Goal: Information Seeking & Learning: Check status

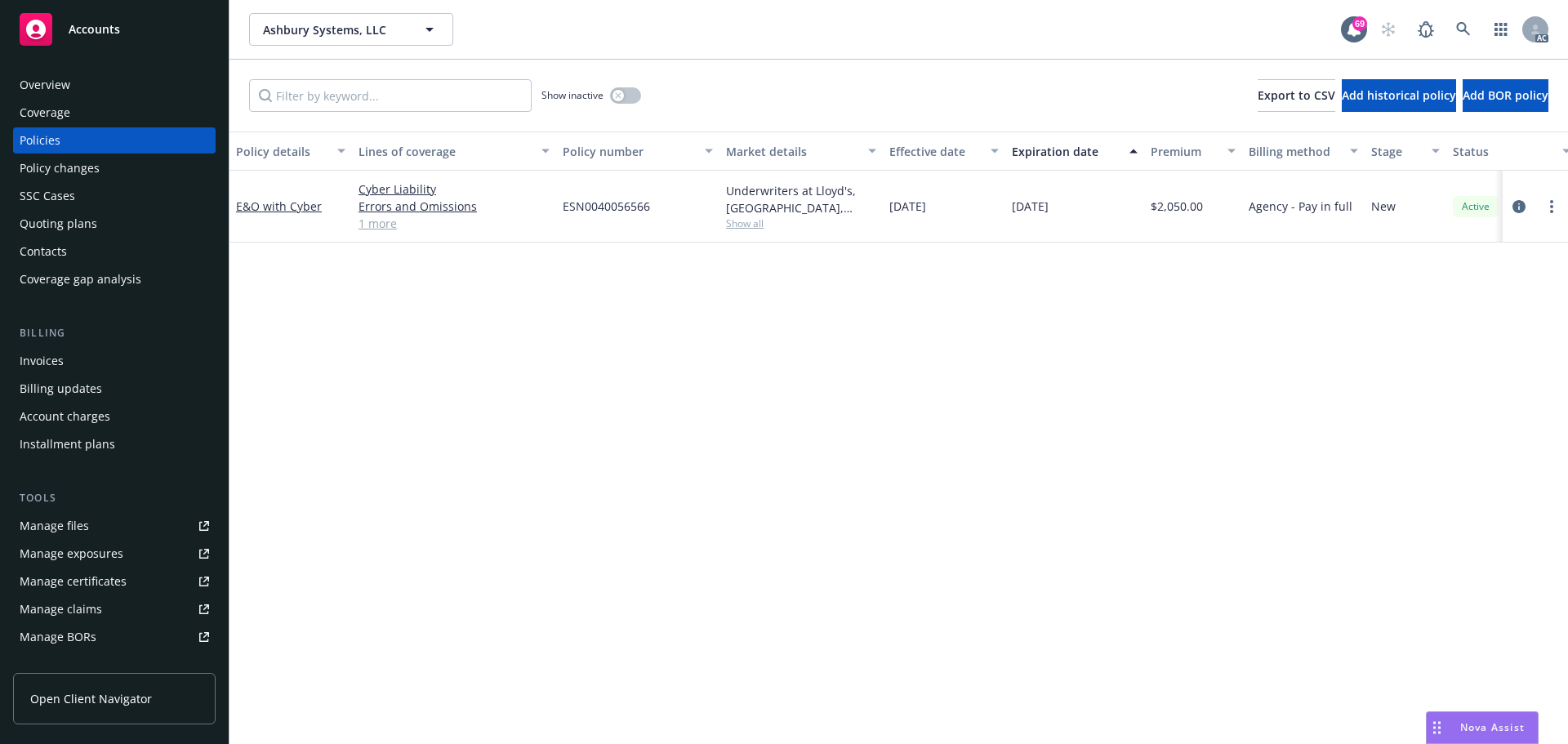
click at [377, 225] on link "1 more" at bounding box center [454, 223] width 191 height 17
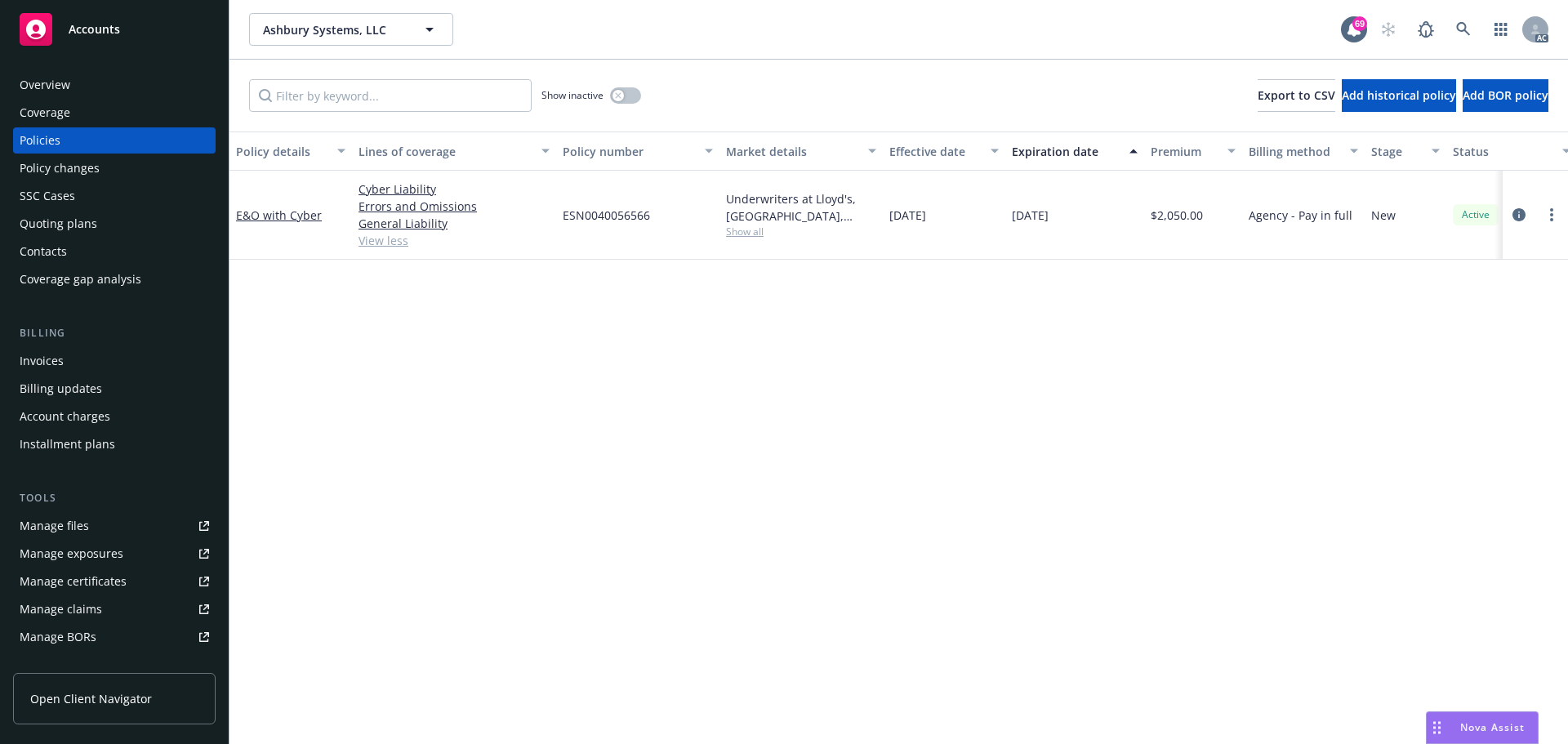
click at [912, 423] on div "Policy details Lines of coverage Policy number Market details Effective date Ex…" at bounding box center [899, 437] width 1339 height 612
click at [68, 527] on div "Manage files" at bounding box center [54, 526] width 70 height 27
click at [780, 355] on div "Policy details Lines of coverage Policy number Market details Effective date Ex…" at bounding box center [899, 437] width 1339 height 612
click at [74, 166] on div "Policy changes" at bounding box center [59, 169] width 80 height 27
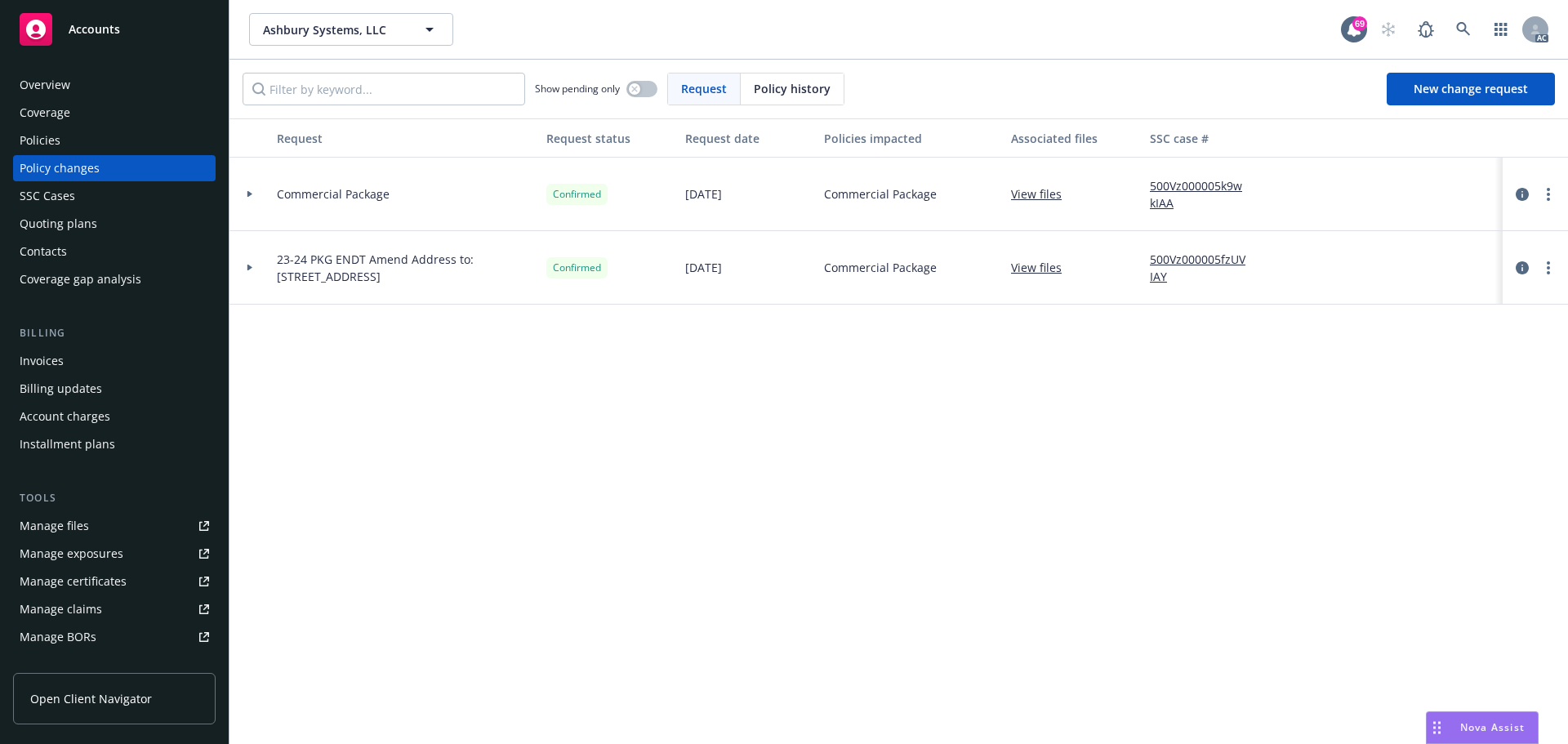
click at [37, 140] on div "Policies" at bounding box center [40, 140] width 41 height 27
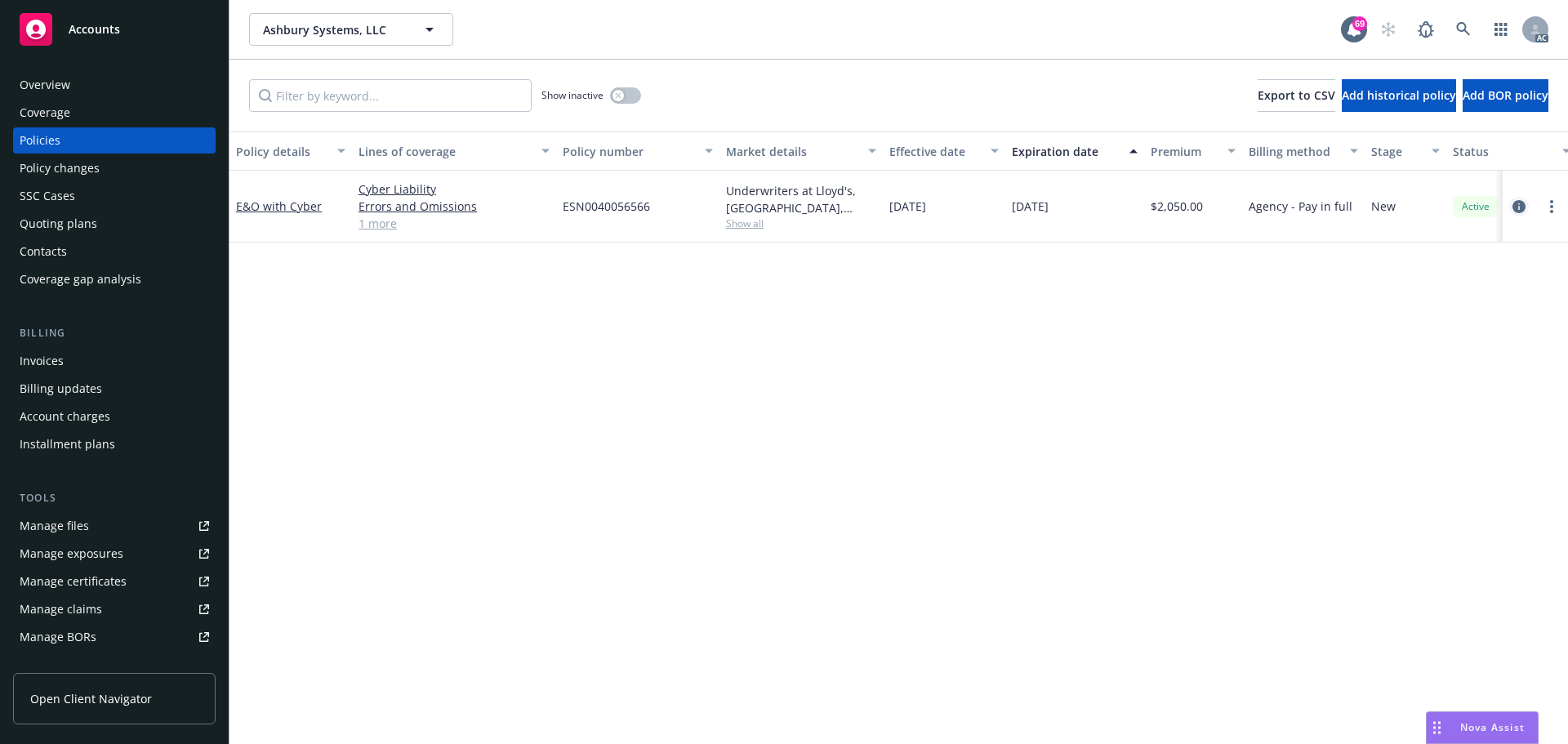
click at [1519, 209] on icon "circleInformation" at bounding box center [1519, 206] width 13 height 13
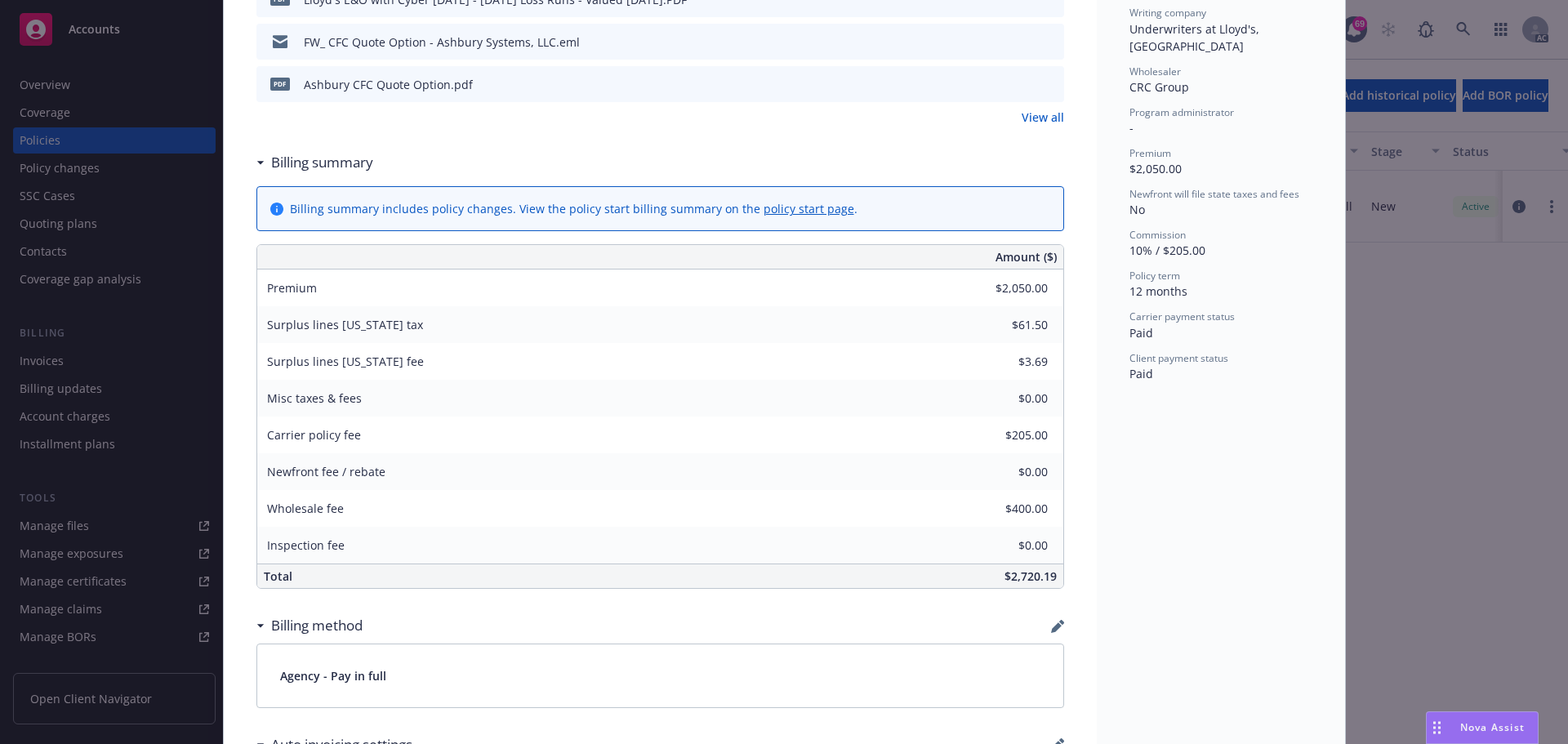
scroll to position [327, 0]
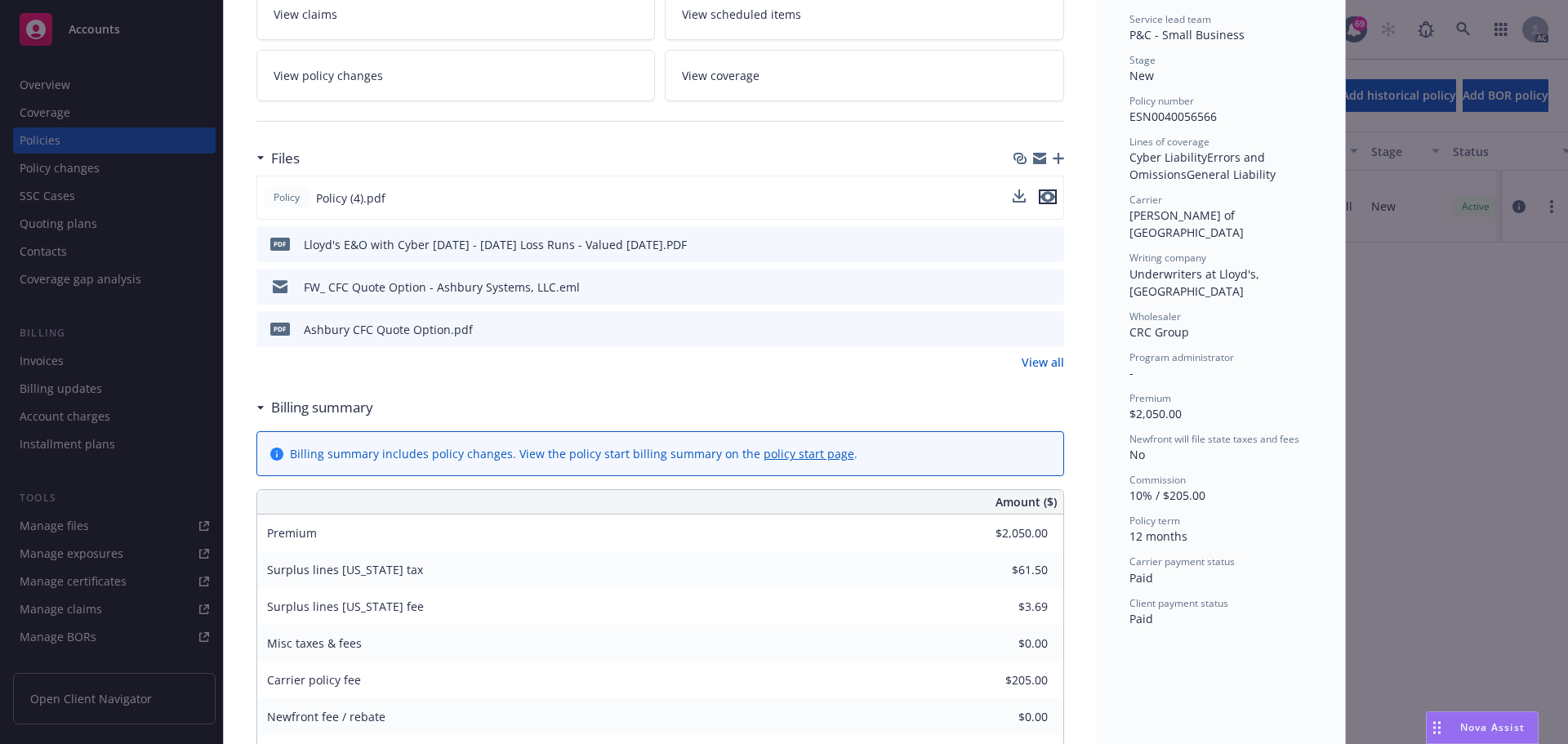
click at [1040, 197] on icon "preview file" at bounding box center [1047, 196] width 15 height 11
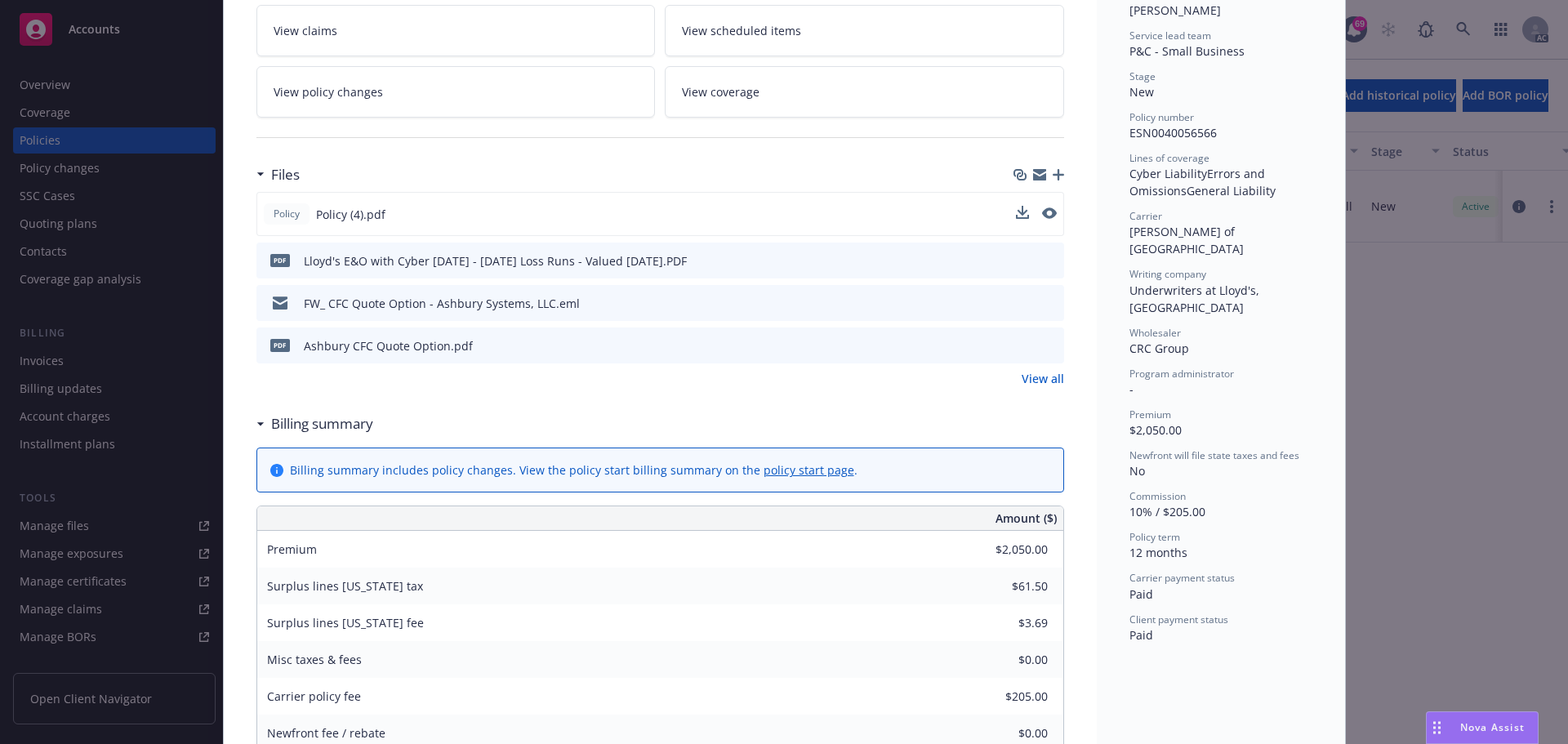
scroll to position [245, 0]
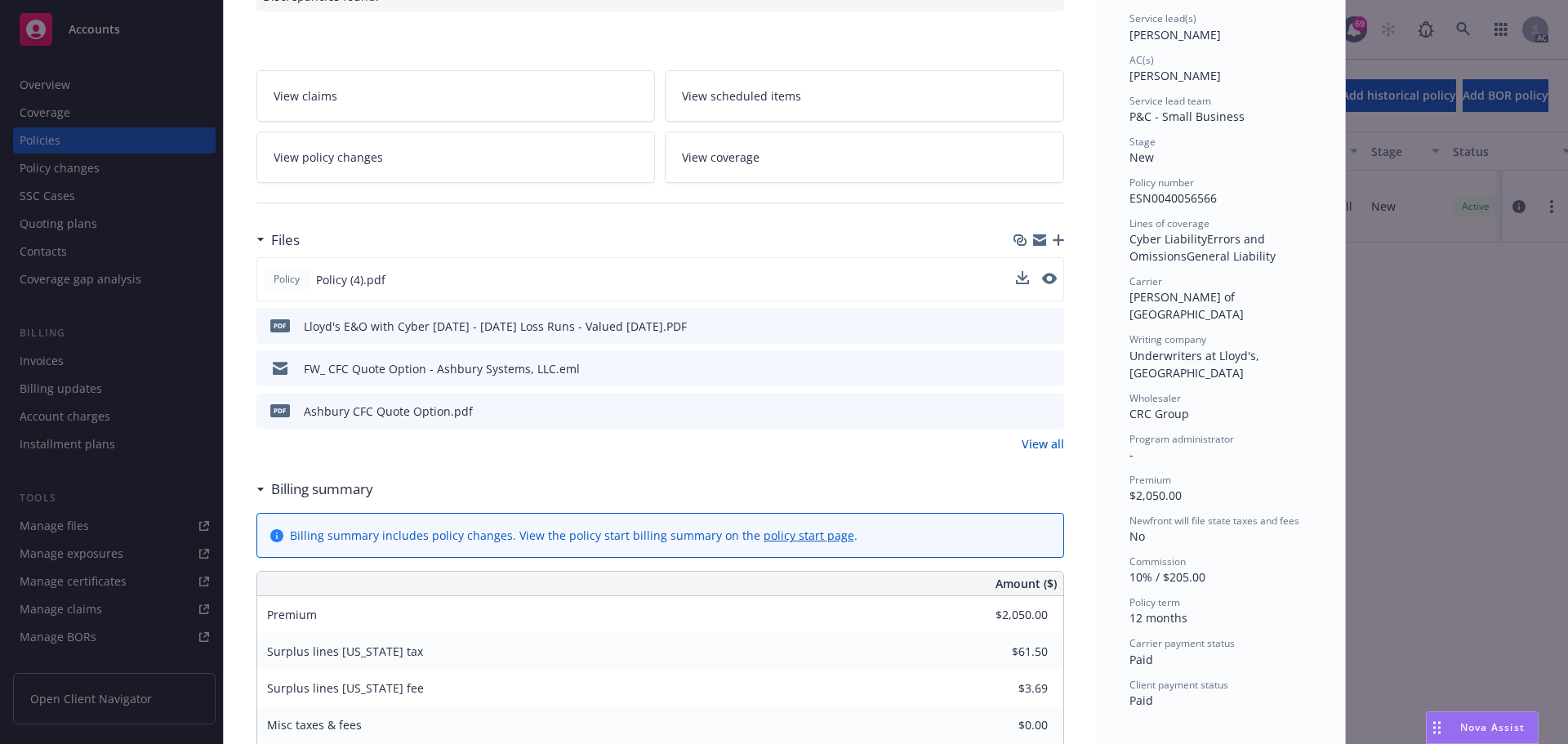
click at [1041, 407] on icon "preview file" at bounding box center [1048, 409] width 15 height 11
